Goal: Find specific page/section: Find specific page/section

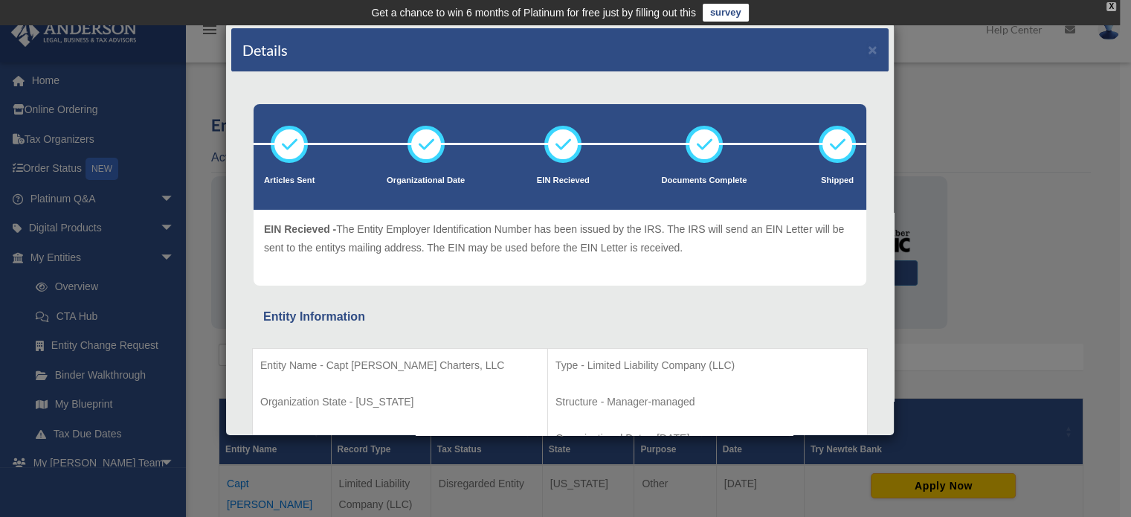
click at [1110, 5] on div "X" at bounding box center [1112, 6] width 10 height 9
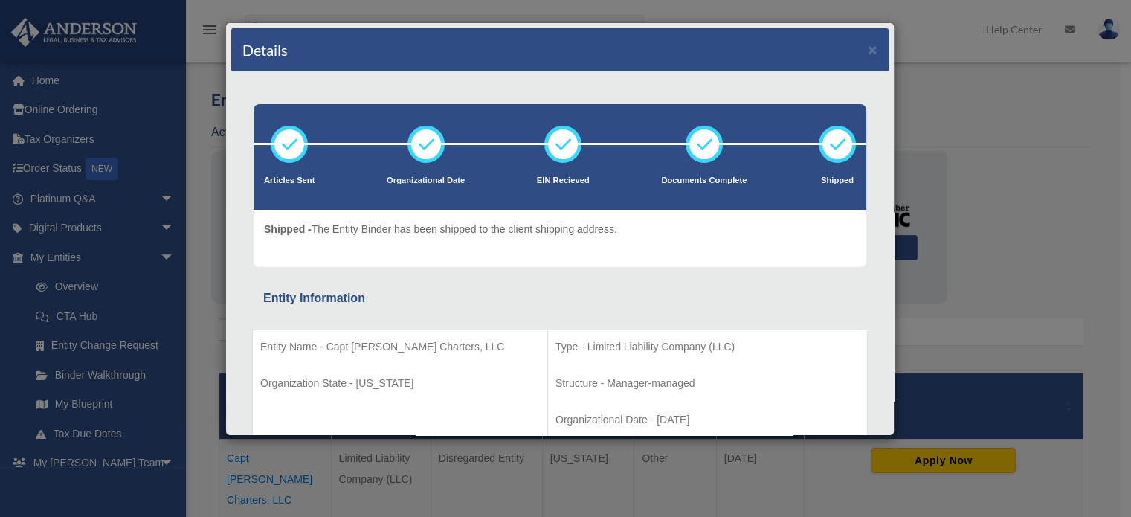
click at [199, 100] on div "Details × Articles Sent Organizational Date" at bounding box center [565, 258] width 1131 height 517
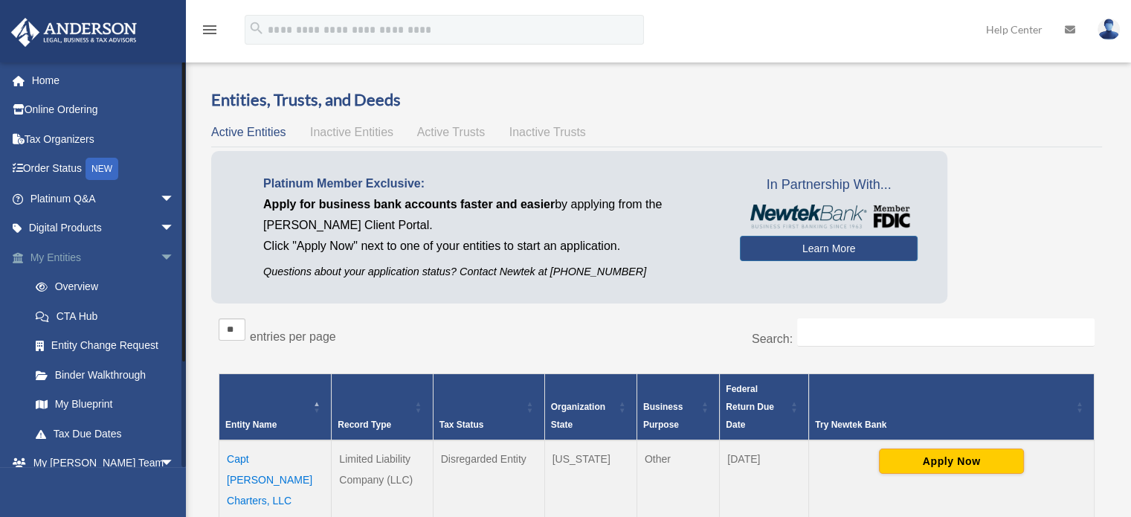
click at [176, 255] on span "arrow_drop_down" at bounding box center [175, 257] width 30 height 30
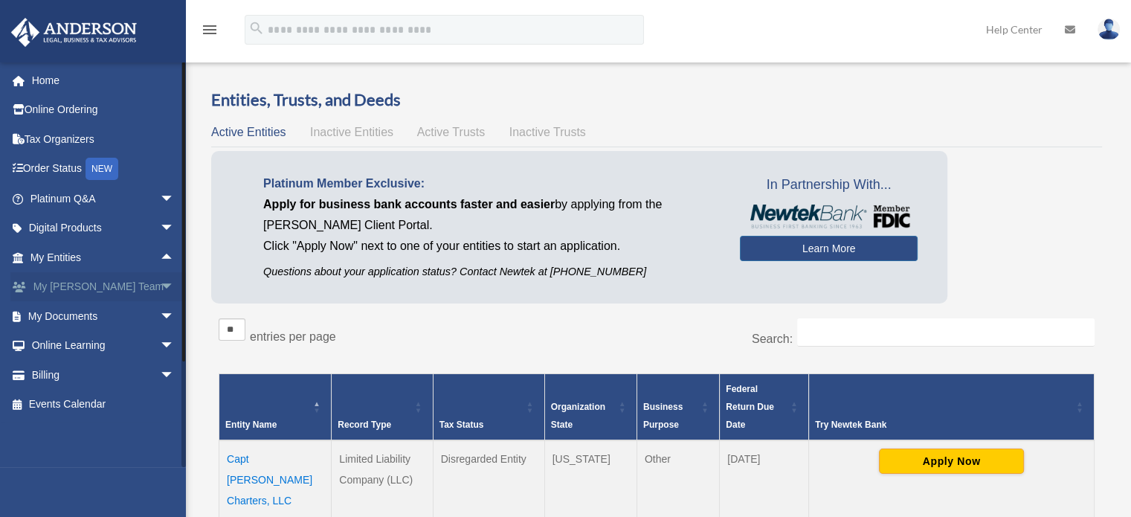
click at [160, 282] on span "arrow_drop_down" at bounding box center [175, 287] width 30 height 30
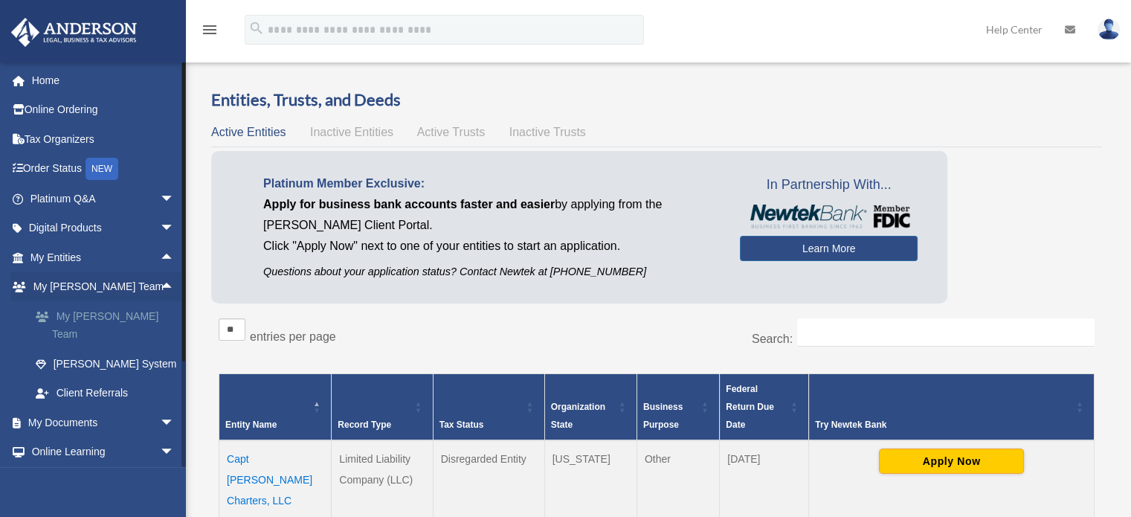
drag, startPoint x: 95, startPoint y: 318, endPoint x: 42, endPoint y: 318, distance: 53.6
click at [44, 318] on span at bounding box center [50, 317] width 13 height 10
click at [65, 317] on link "My [PERSON_NAME] Team" at bounding box center [109, 325] width 176 height 48
